Goal: Task Accomplishment & Management: Manage account settings

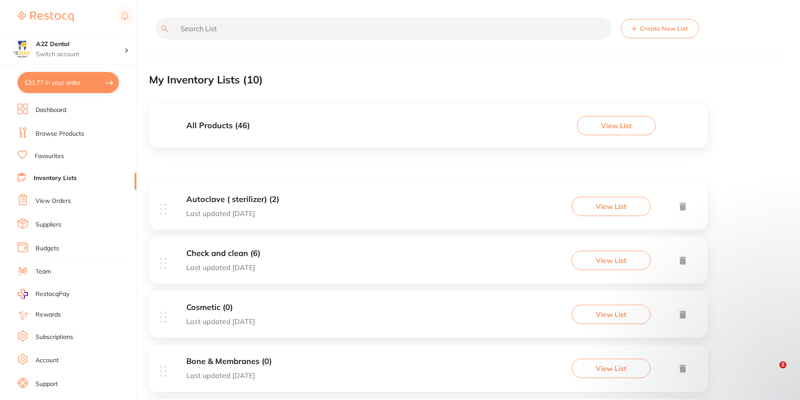
click at [46, 106] on link "Dashboard" at bounding box center [51, 110] width 31 height 9
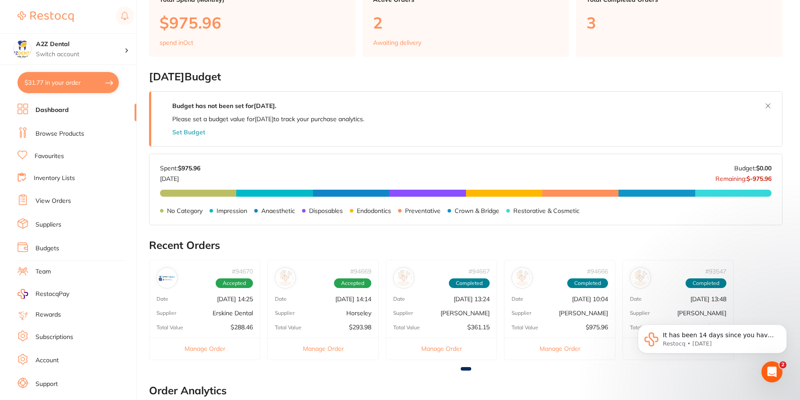
scroll to position [236, 0]
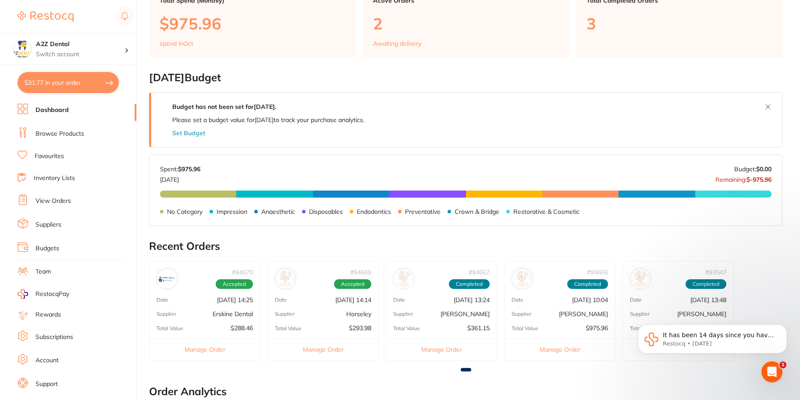
click at [48, 199] on link "View Orders" at bounding box center [54, 200] width 36 height 9
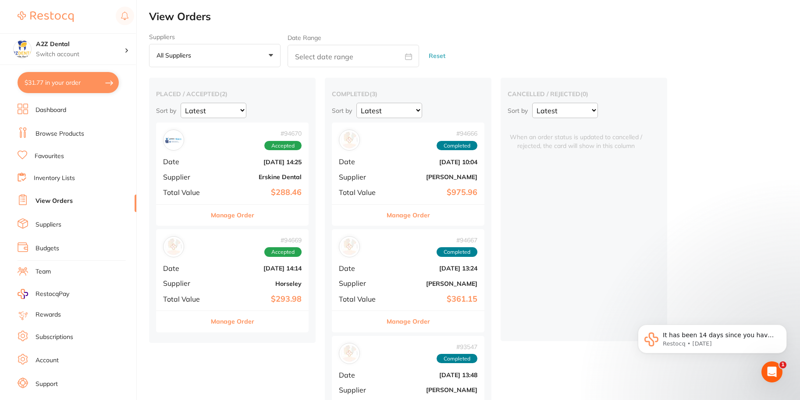
click at [44, 108] on link "Dashboard" at bounding box center [51, 110] width 31 height 9
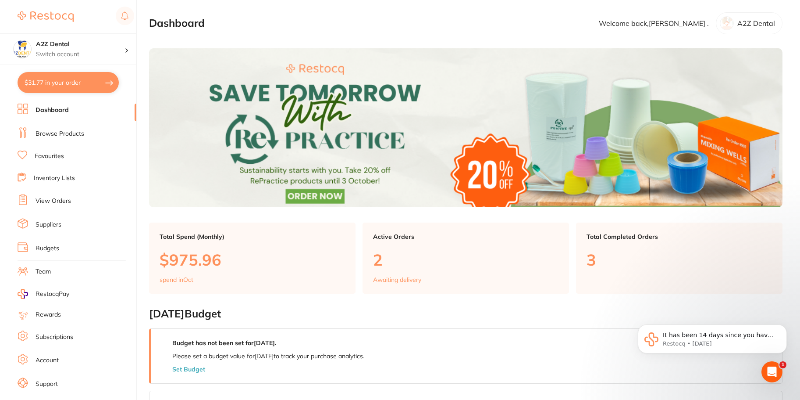
click at [57, 195] on li "View Orders" at bounding box center [77, 200] width 119 height 13
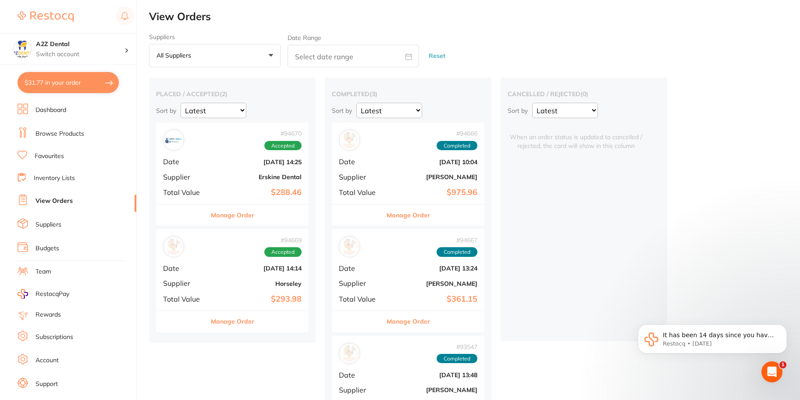
click at [47, 245] on link "Budgets" at bounding box center [48, 248] width 24 height 9
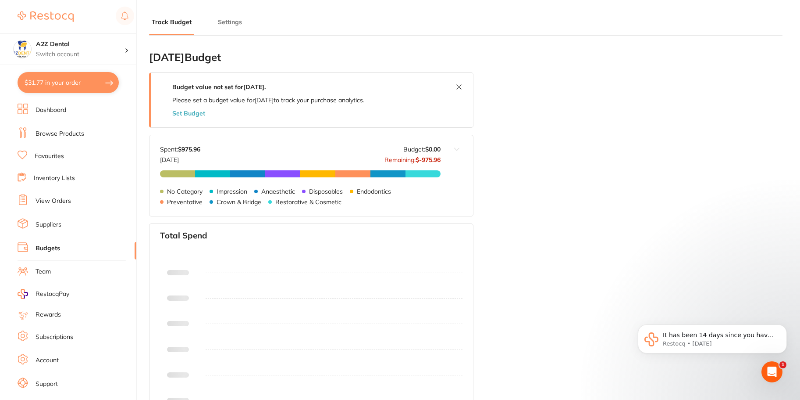
type input "0.0"
drag, startPoint x: 183, startPoint y: 147, endPoint x: 219, endPoint y: 150, distance: 36.1
click at [219, 150] on div "Spent: $887.[DATE] Budget: $0.00 Remaining: $-887.24" at bounding box center [300, 155] width 281 height 18
click at [43, 271] on link "Team" at bounding box center [43, 271] width 15 height 9
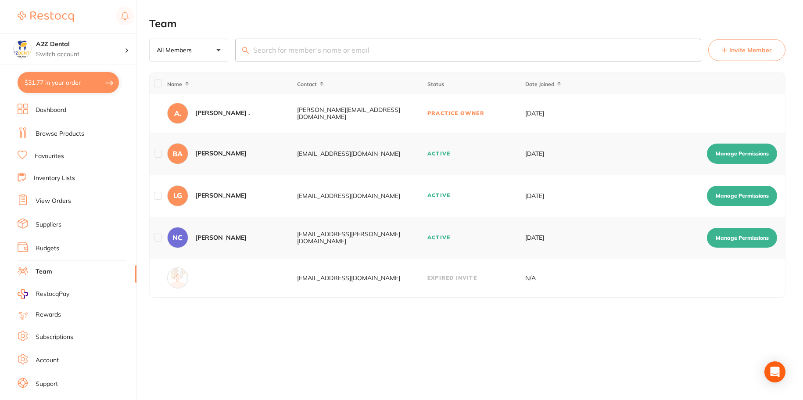
click at [49, 221] on link "Suppliers" at bounding box center [49, 224] width 26 height 9
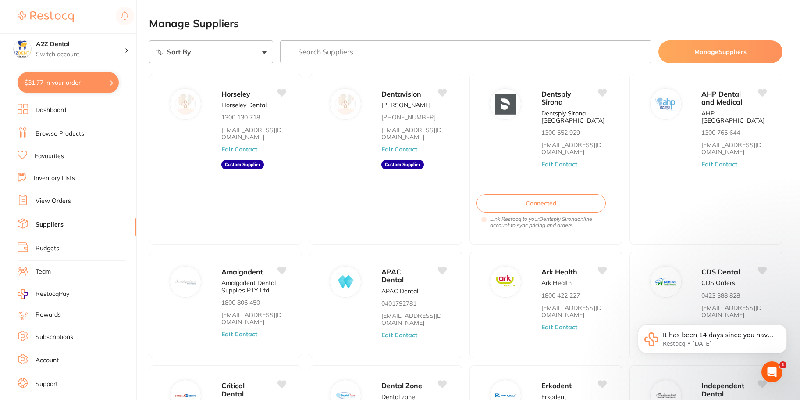
click at [51, 198] on link "View Orders" at bounding box center [54, 200] width 36 height 9
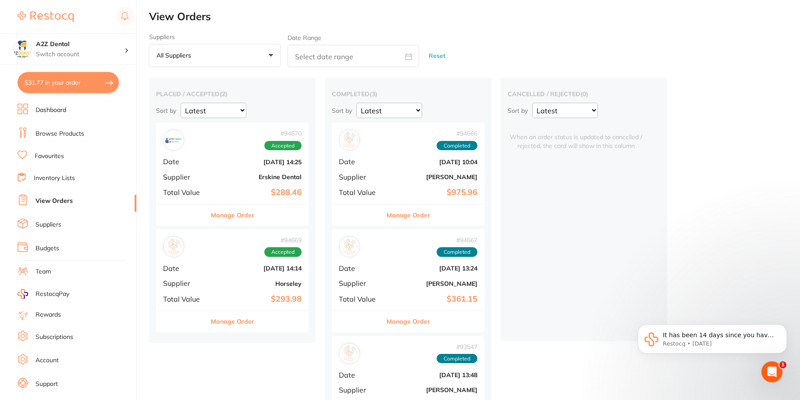
click at [43, 246] on link "Budgets" at bounding box center [48, 248] width 24 height 9
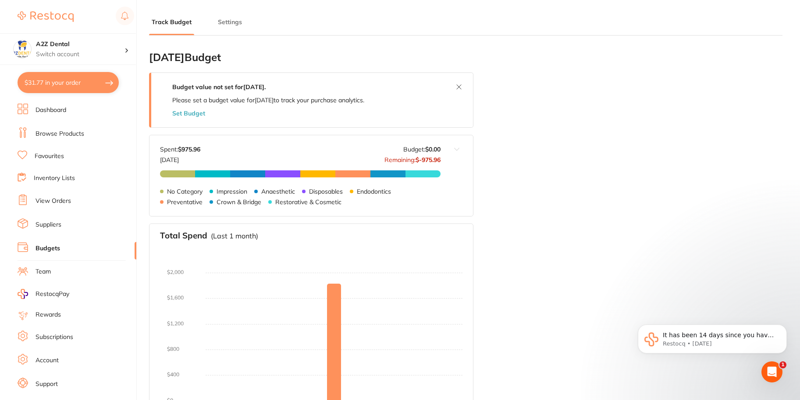
click at [182, 113] on button "Set Budget" at bounding box center [188, 113] width 33 height 7
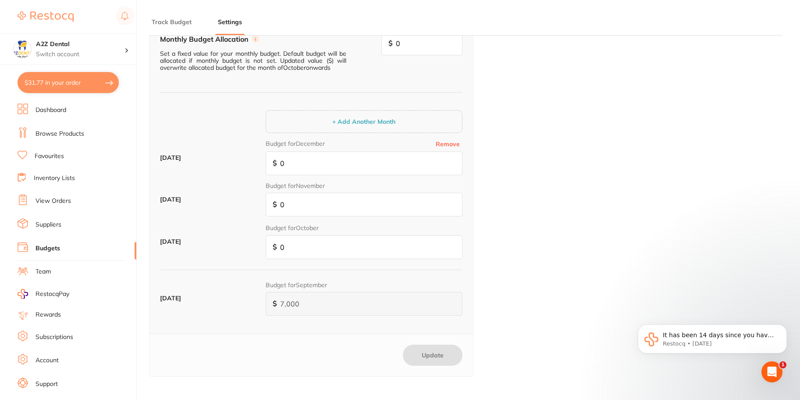
scroll to position [129, 0]
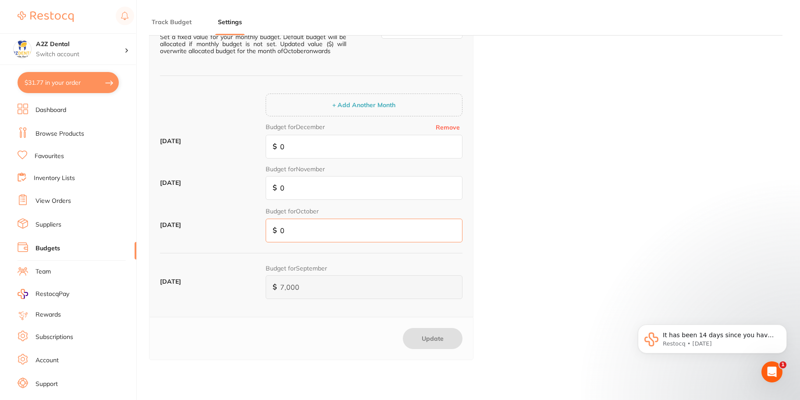
click at [302, 232] on input "0" at bounding box center [364, 230] width 197 height 24
type input "7"
type input "70"
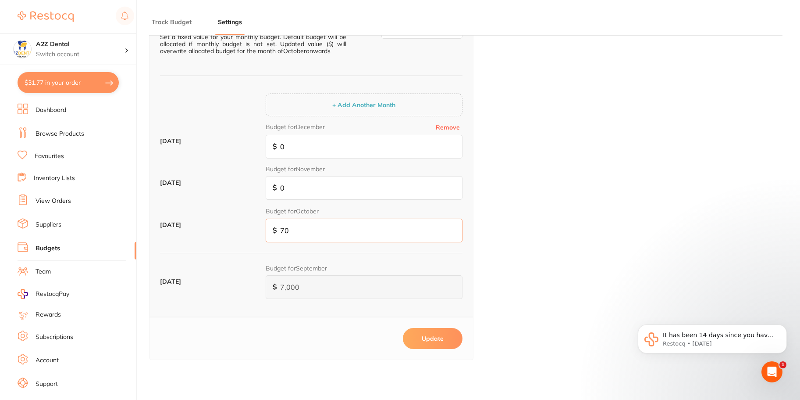
type input "700"
type input "7,000"
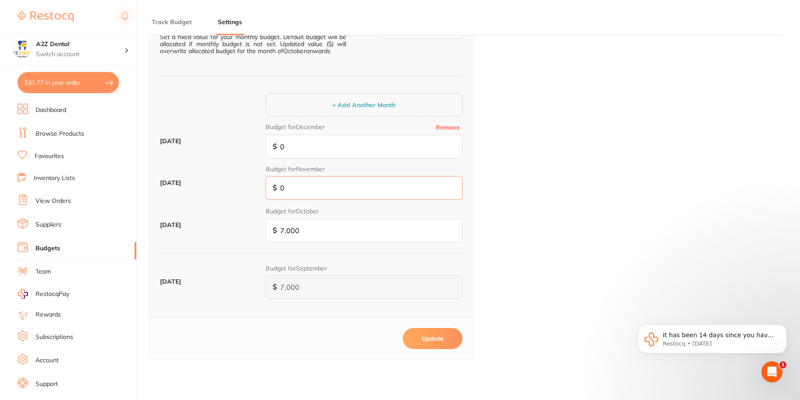
click at [285, 189] on input "0" at bounding box center [364, 188] width 197 height 24
type input "7"
type input "70"
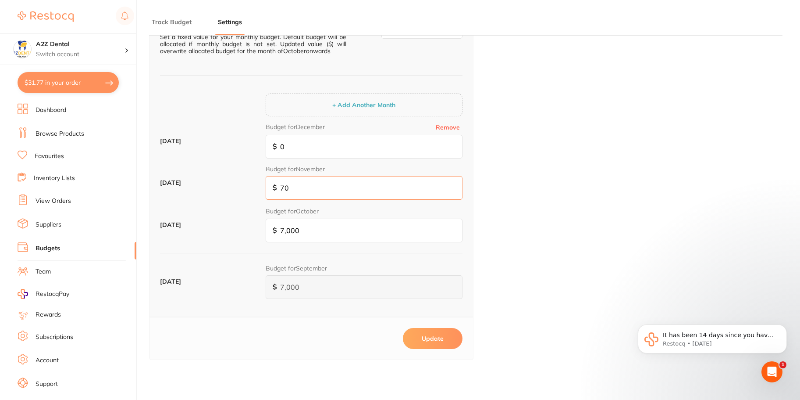
type input "700"
type input "7,000"
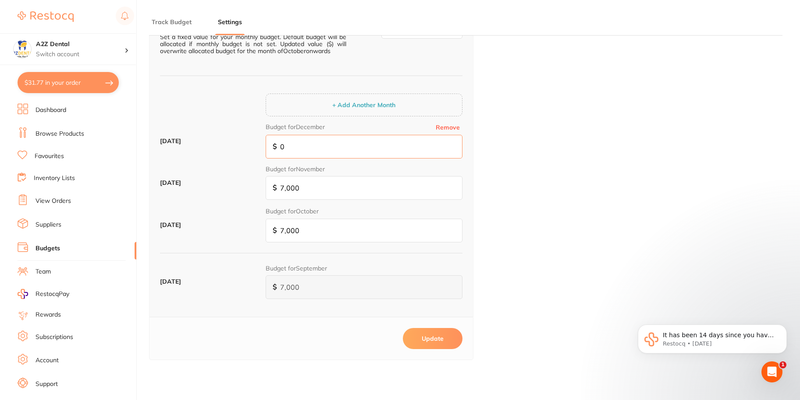
click at [281, 144] on input "0" at bounding box center [364, 147] width 197 height 24
type input "70"
type input "700"
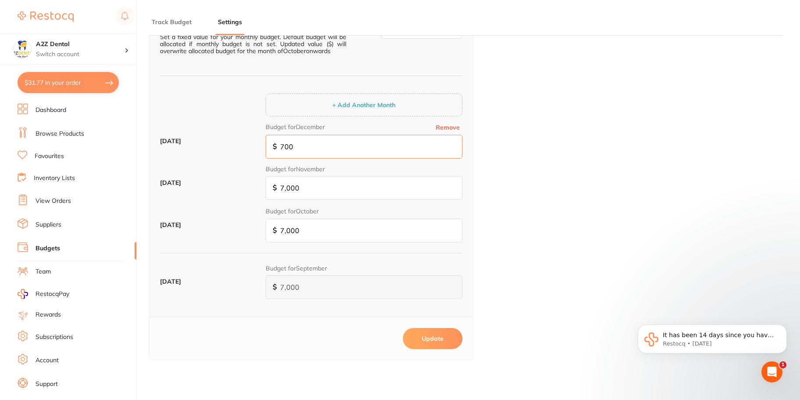
type input "7,000"
click at [435, 337] on button "Update" at bounding box center [433, 338] width 60 height 21
